Goal: Navigation & Orientation: Go to known website

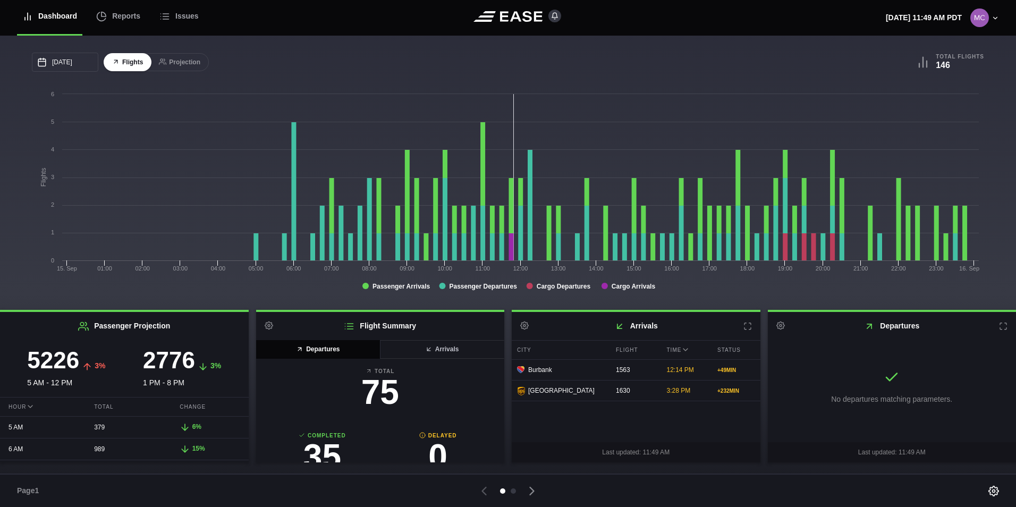
click at [305, 18] on header "Dashboard Reports Issues [DATE] 11:49 AM PDT Settings Feed Status Submit Feedba…" at bounding box center [508, 18] width 1016 height 36
